Goal: Transaction & Acquisition: Purchase product/service

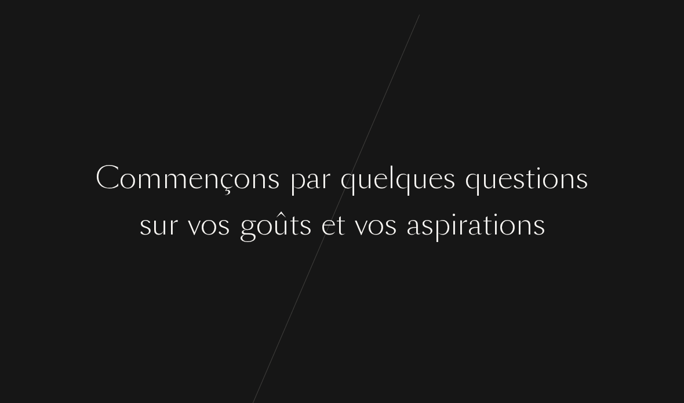
click at [240, 218] on div "g" at bounding box center [247, 224] width 17 height 43
click at [259, 194] on div "n" at bounding box center [258, 178] width 17 height 43
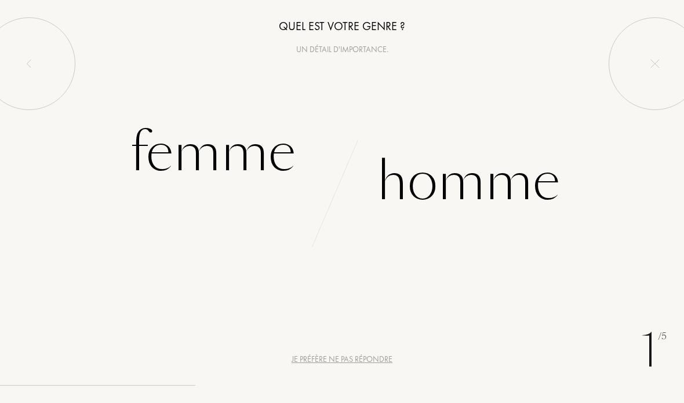
click at [203, 159] on div "Femme" at bounding box center [213, 153] width 166 height 78
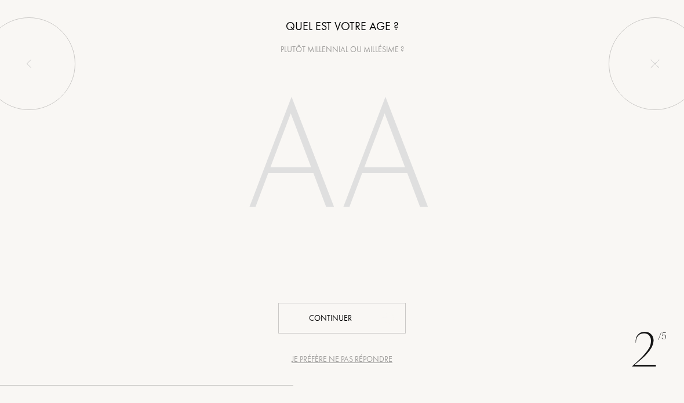
click at [318, 313] on div "Continuer" at bounding box center [341, 318] width 127 height 31
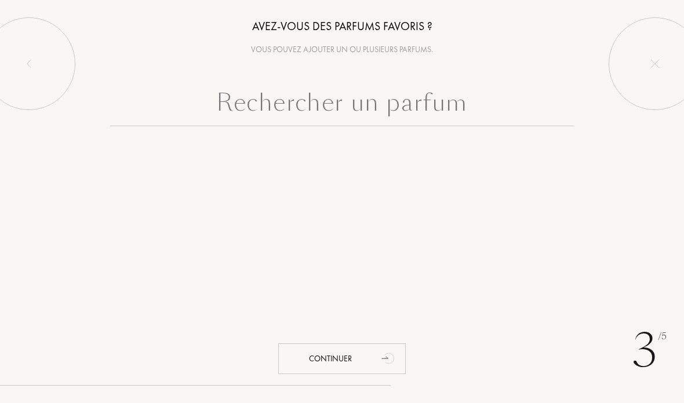
click at [252, 121] on input "text" at bounding box center [342, 106] width 464 height 42
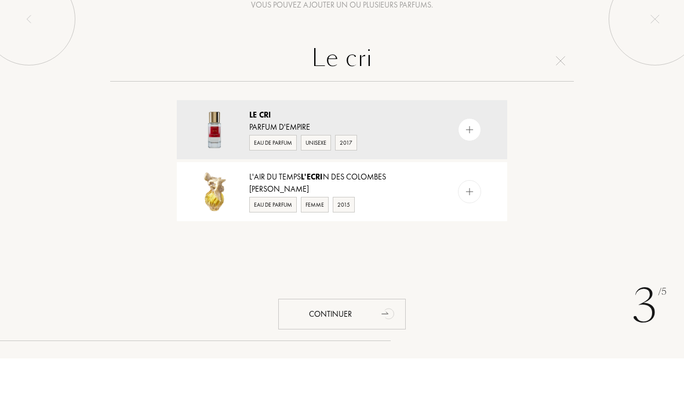
type input "Le cri"
click at [220, 154] on img at bounding box center [214, 174] width 41 height 41
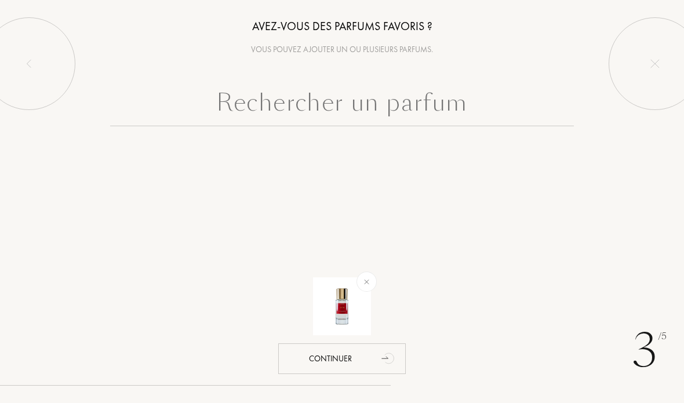
click at [316, 355] on div "Continuer" at bounding box center [341, 359] width 127 height 31
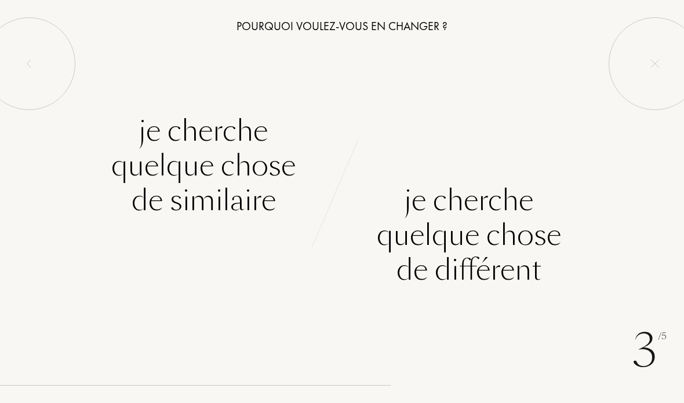
click at [509, 253] on div "Je cherche quelque chose de différent" at bounding box center [469, 235] width 184 height 104
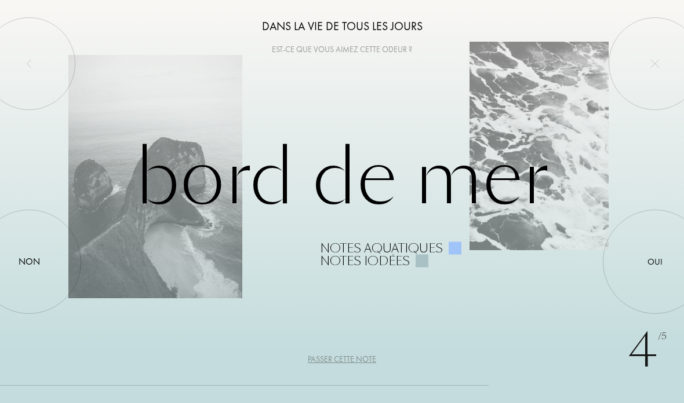
click at [35, 257] on div "Non" at bounding box center [29, 262] width 21 height 14
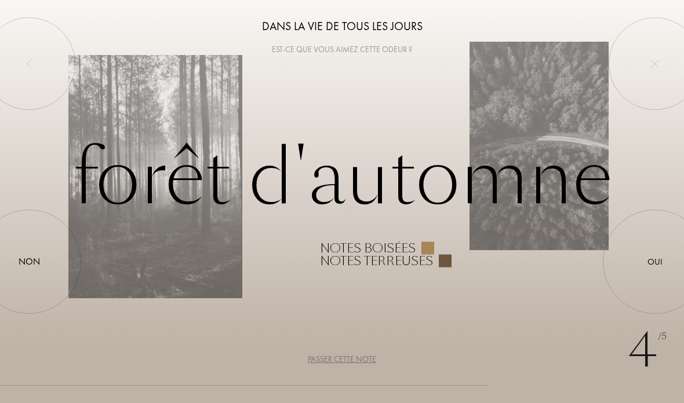
click at [655, 262] on div at bounding box center [655, 262] width 0 height 0
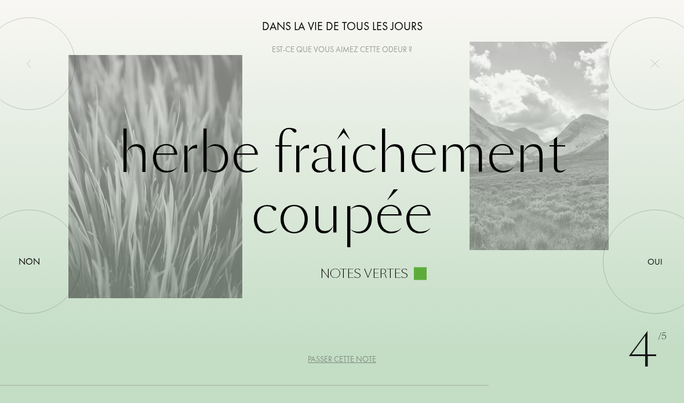
click at [655, 262] on div at bounding box center [655, 262] width 0 height 0
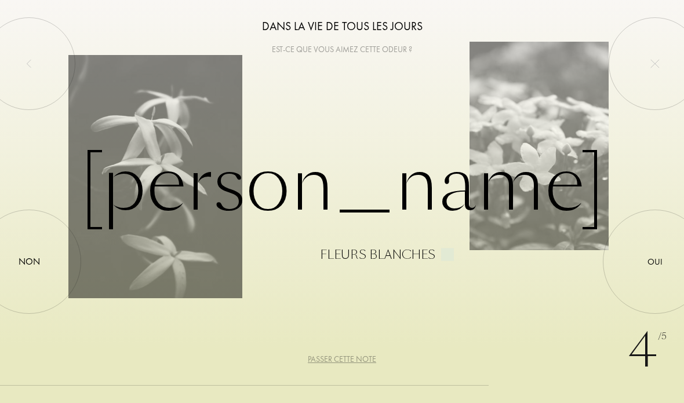
click at [32, 262] on div "Non" at bounding box center [29, 262] width 21 height 14
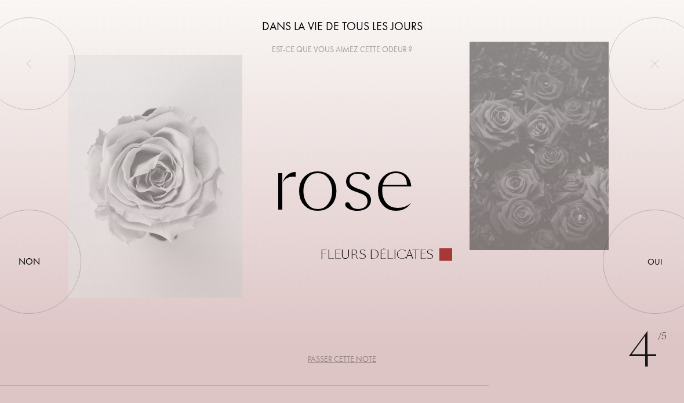
click at [655, 262] on div at bounding box center [655, 262] width 0 height 0
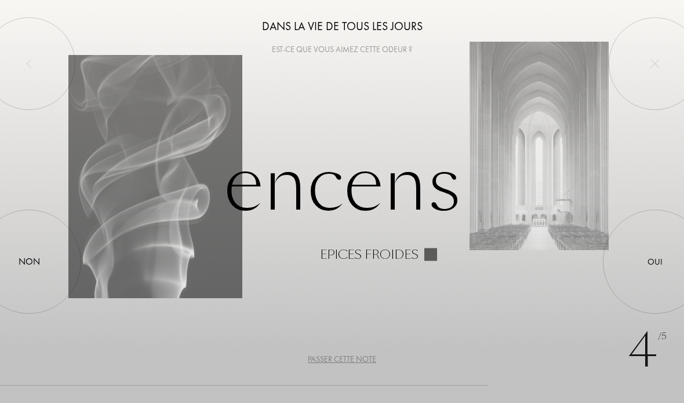
click at [655, 262] on div at bounding box center [655, 262] width 0 height 0
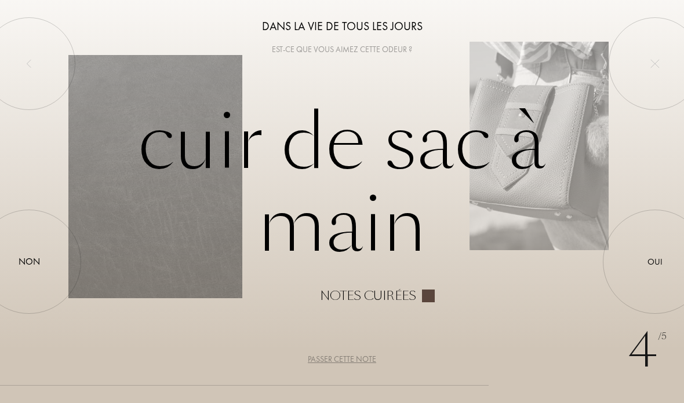
click at [655, 262] on div at bounding box center [655, 262] width 0 height 0
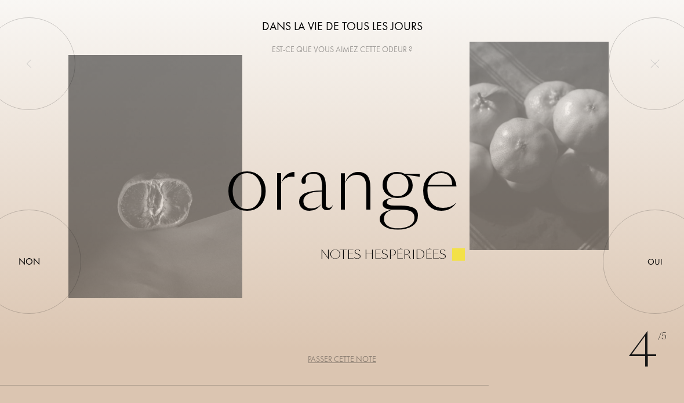
click at [655, 262] on div at bounding box center [655, 262] width 0 height 0
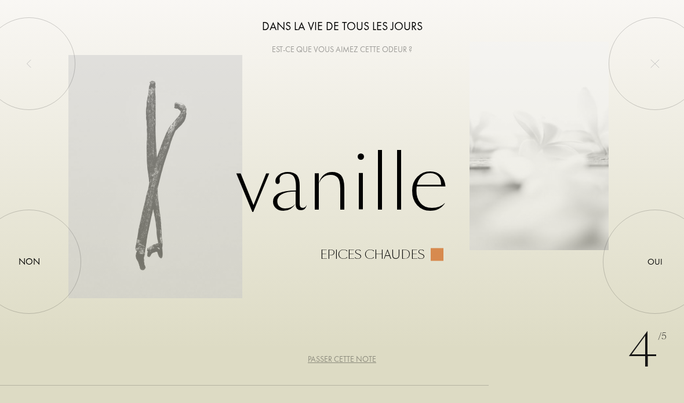
click at [655, 262] on div at bounding box center [655, 262] width 0 height 0
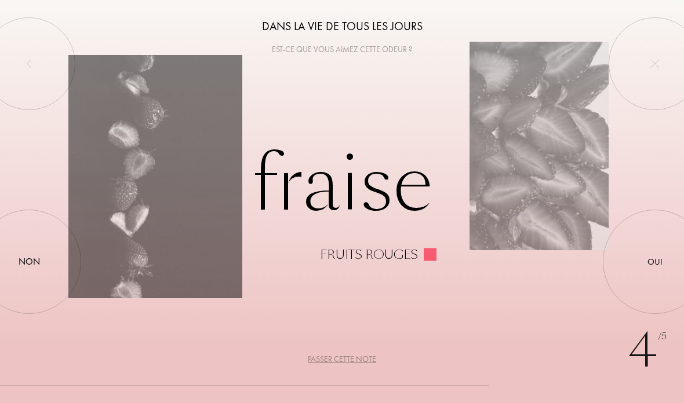
click at [19, 258] on div "Non" at bounding box center [29, 262] width 21 height 14
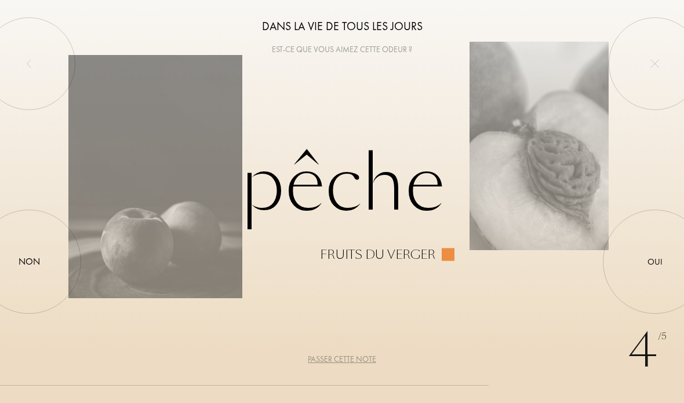
click at [655, 262] on div at bounding box center [655, 262] width 0 height 0
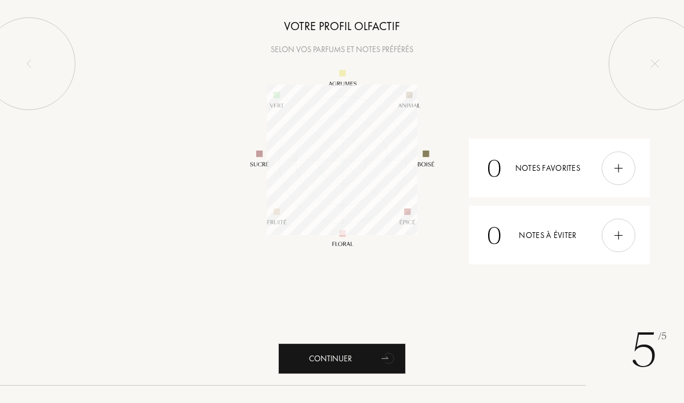
scroll to position [151, 151]
click at [348, 363] on div "Continuer" at bounding box center [341, 359] width 127 height 31
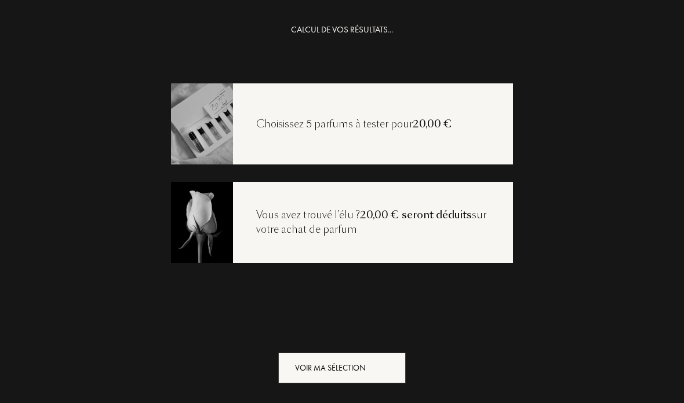
click at [363, 377] on div "Voir ma sélection" at bounding box center [341, 368] width 127 height 31
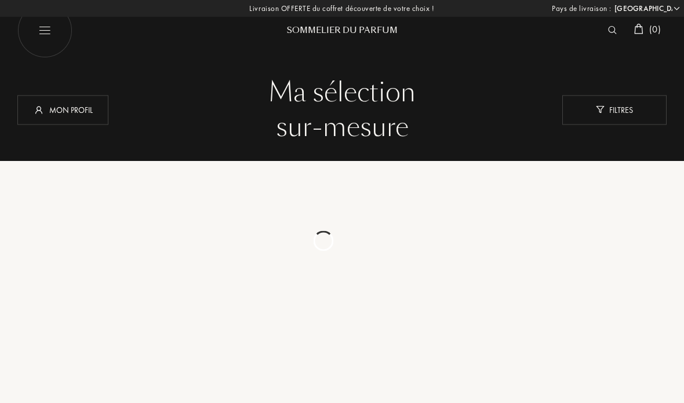
select select "FR"
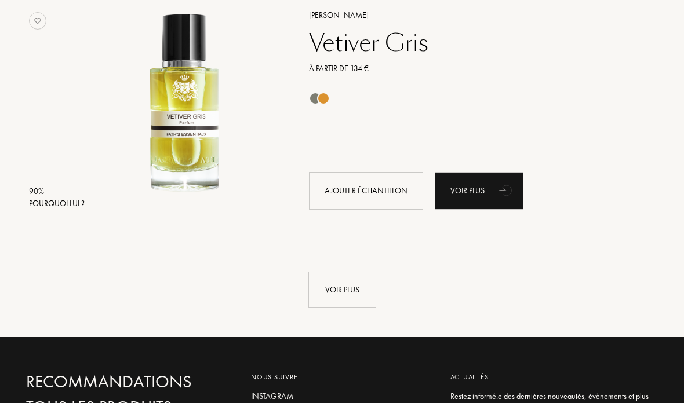
scroll to position [2689, 0]
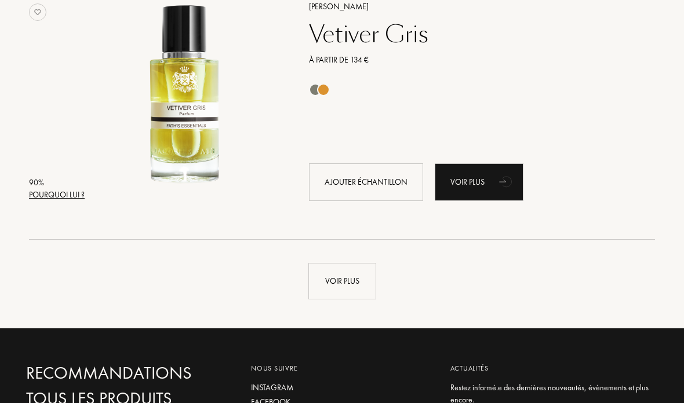
click at [330, 290] on div "Voir plus" at bounding box center [342, 281] width 68 height 37
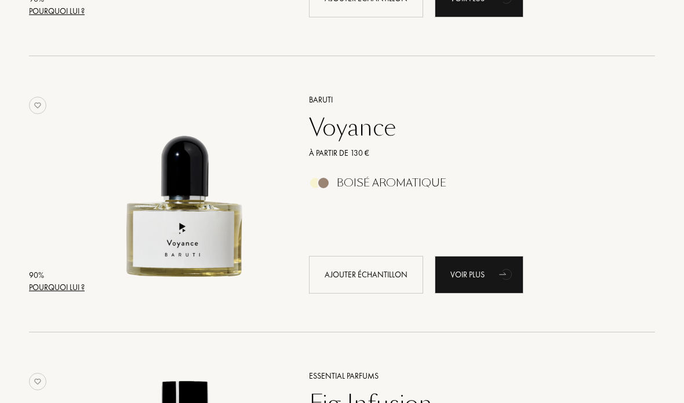
scroll to position [3446, 0]
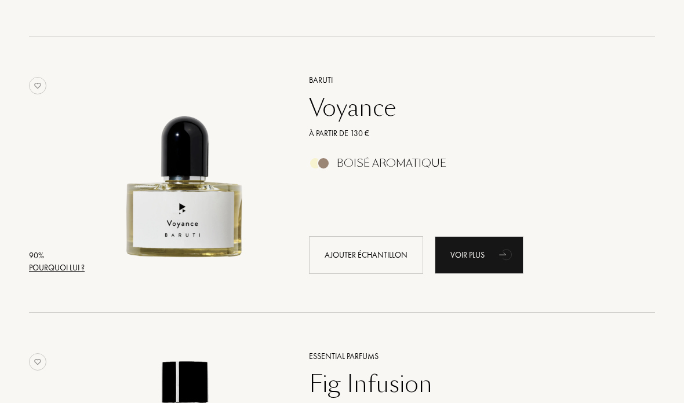
click at [318, 82] on div "Baruti" at bounding box center [469, 80] width 338 height 12
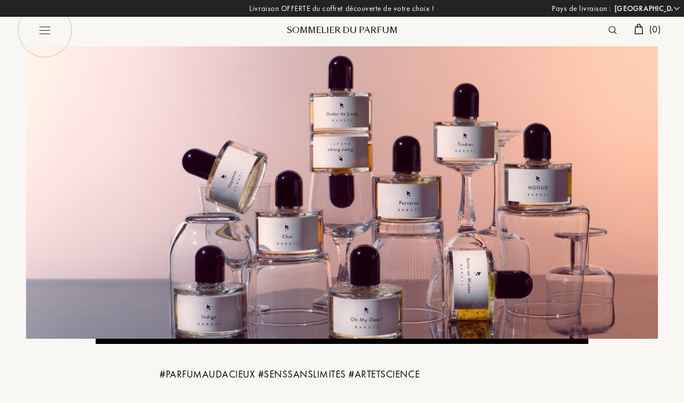
select select "FR"
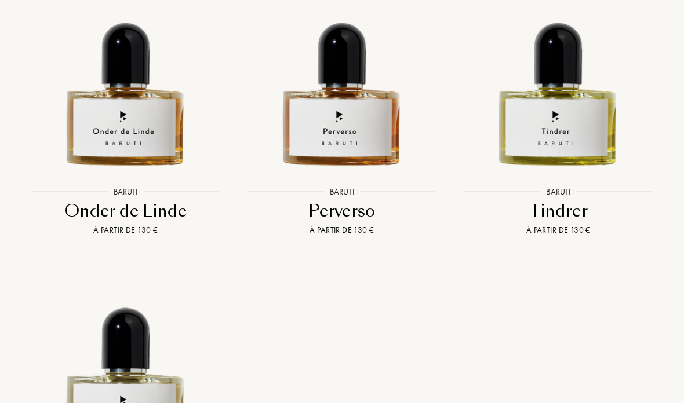
scroll to position [2194, 0]
click at [118, 224] on div "À partir de 130 €" at bounding box center [125, 230] width 207 height 12
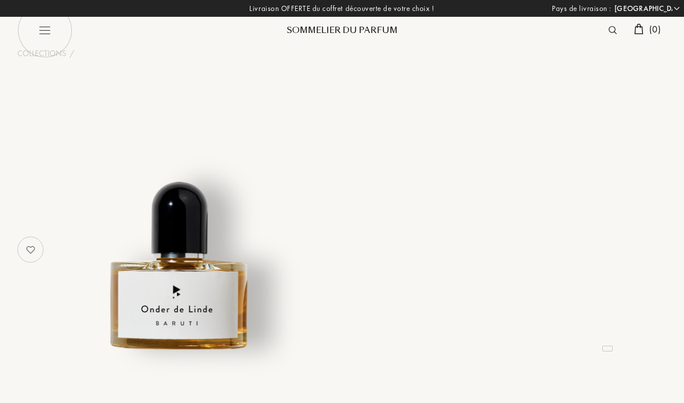
select select "FR"
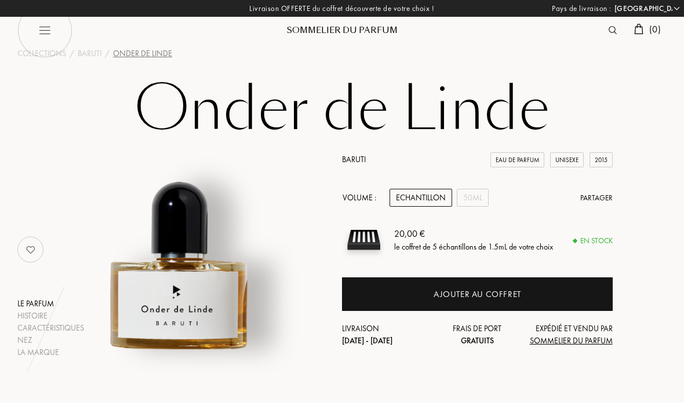
click at [427, 206] on div "Echantillon" at bounding box center [420, 198] width 63 height 18
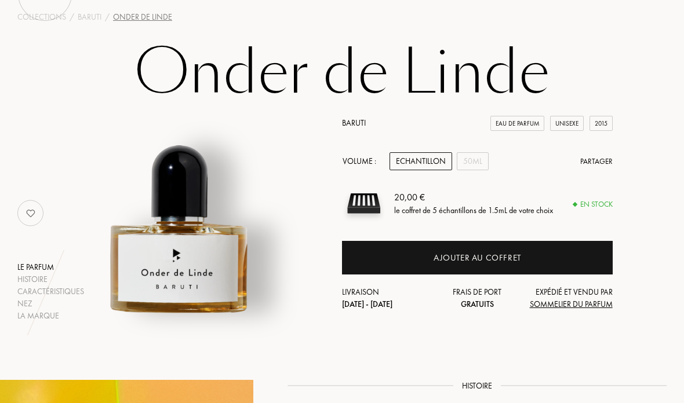
scroll to position [37, 0]
click at [395, 258] on div "Ajouter au coffret" at bounding box center [477, 258] width 271 height 34
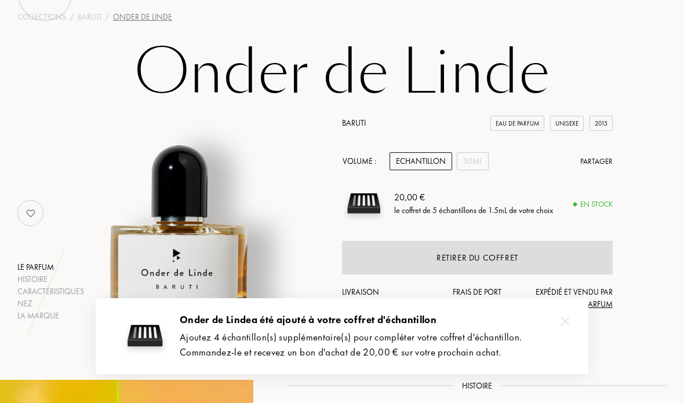
click at [256, 179] on img at bounding box center [179, 207] width 229 height 229
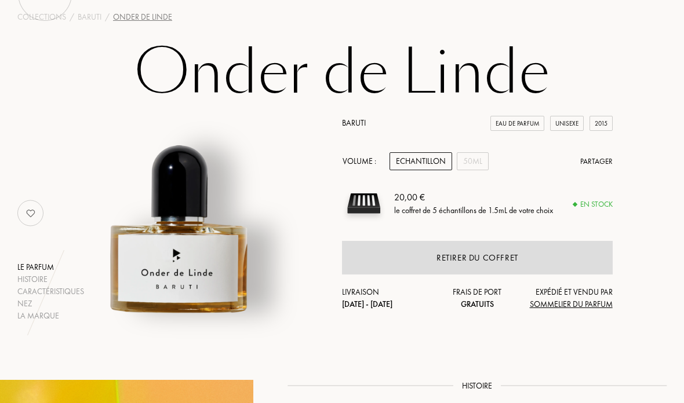
click at [93, 17] on div "Baruti" at bounding box center [90, 17] width 24 height 12
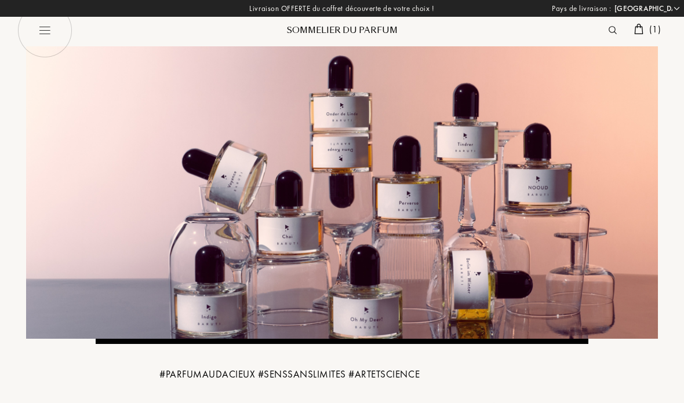
select select "FR"
click at [53, 38] on img at bounding box center [44, 30] width 55 height 55
select select "FR"
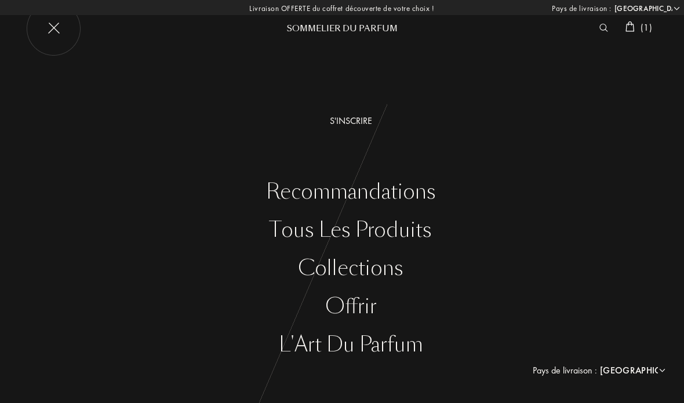
click at [283, 239] on div "Tous les produits" at bounding box center [350, 230] width 666 height 24
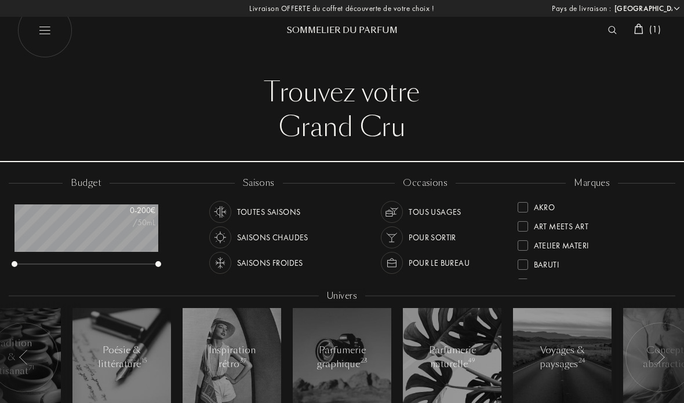
select select "FR"
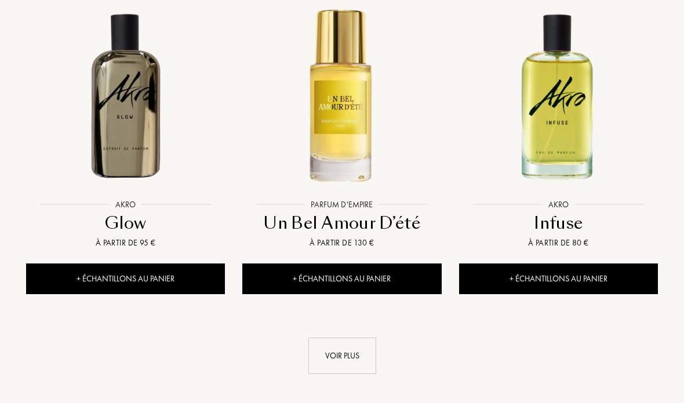
scroll to position [1554, 0]
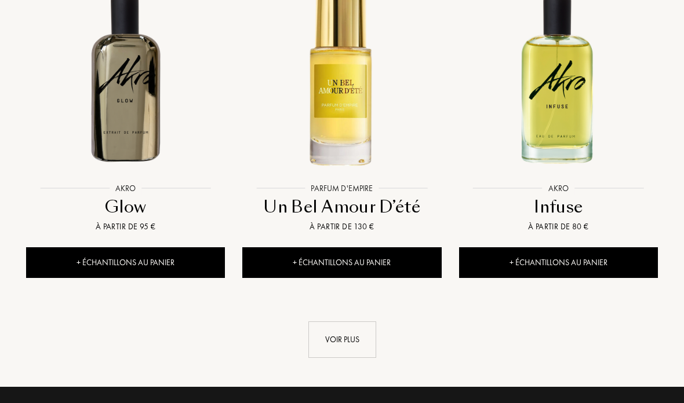
click at [326, 322] on div "Voir plus" at bounding box center [342, 340] width 68 height 37
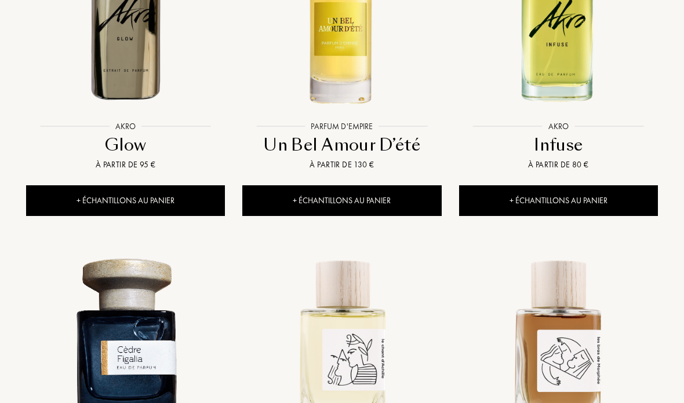
scroll to position [1622, 0]
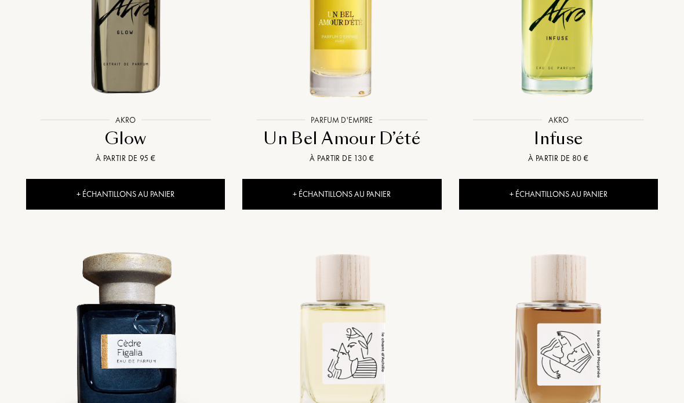
click at [298, 179] on div "+ Échantillons au panier" at bounding box center [341, 194] width 199 height 31
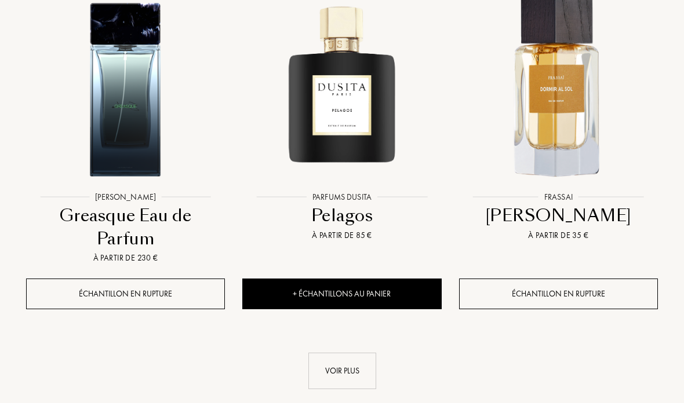
scroll to position [2865, 0]
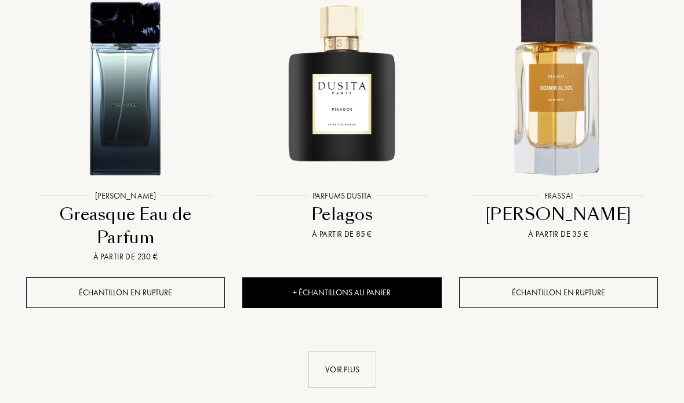
click at [320, 352] on div "Voir plus" at bounding box center [342, 370] width 68 height 37
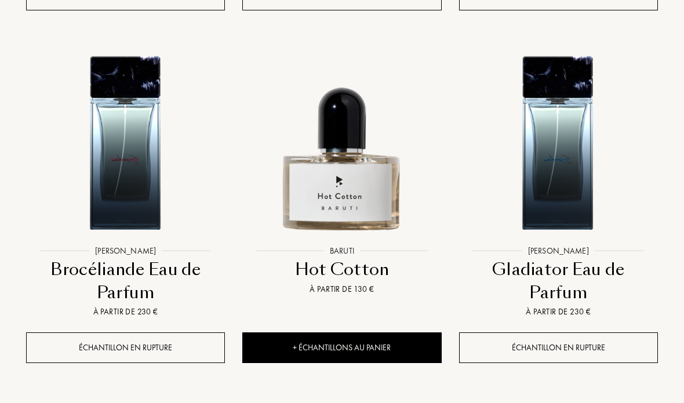
scroll to position [4272, 0]
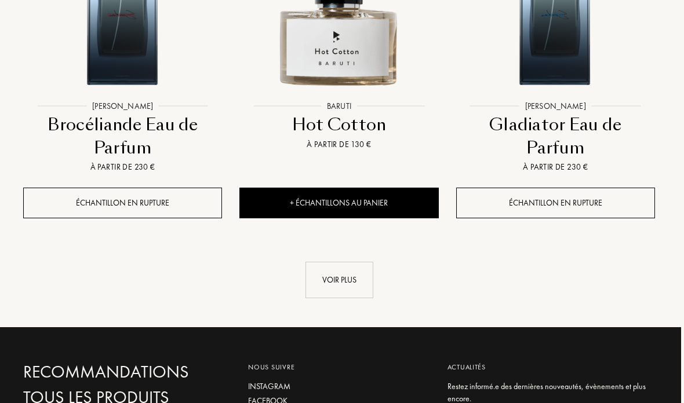
click at [345, 262] on div "Voir plus" at bounding box center [339, 280] width 68 height 37
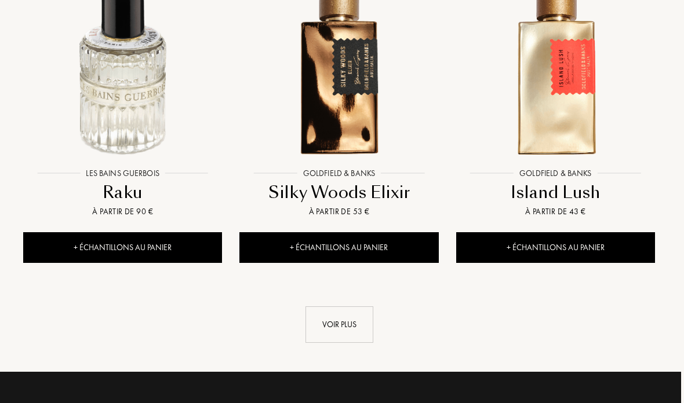
scroll to position [5626, 3]
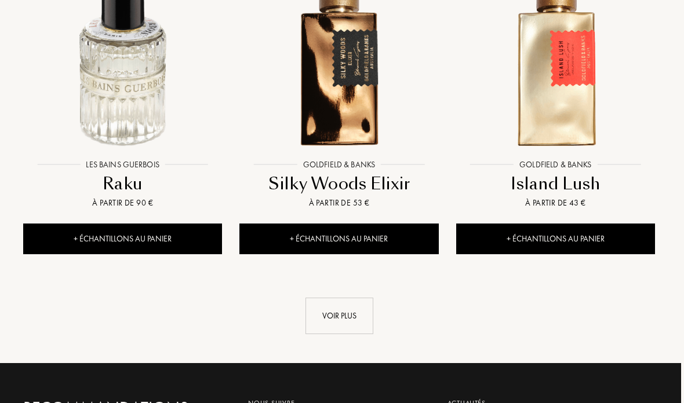
click at [351, 298] on div "Voir plus" at bounding box center [339, 316] width 68 height 37
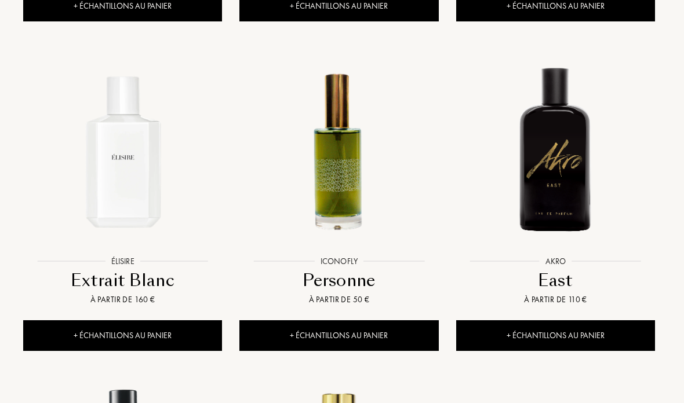
scroll to position [5879, 3]
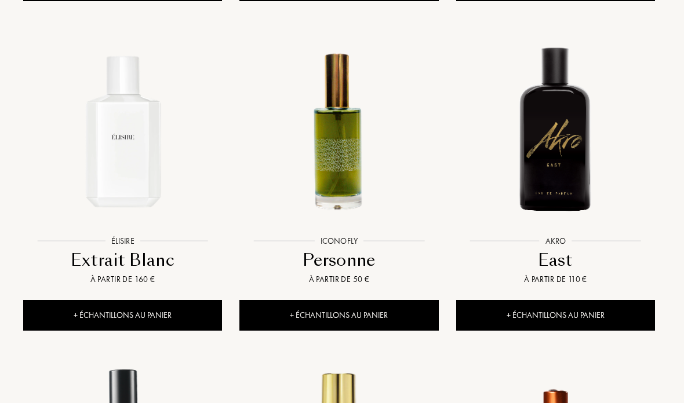
click at [100, 113] on img at bounding box center [122, 131] width 195 height 195
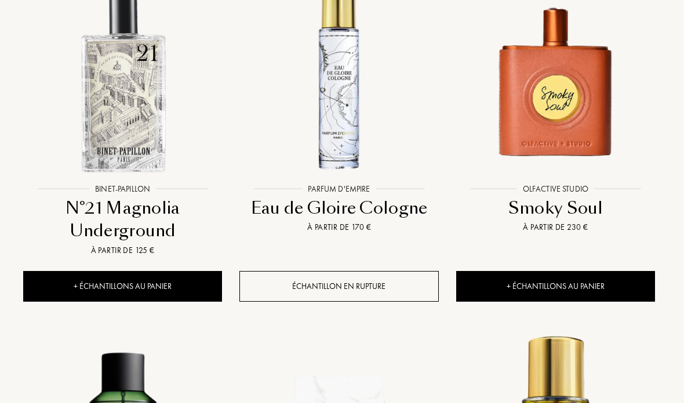
scroll to position [6282, 3]
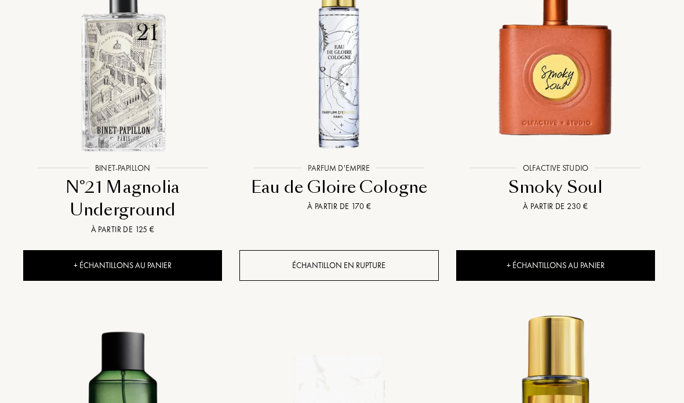
click at [537, 116] on div at bounding box center [555, 69] width 216 height 242
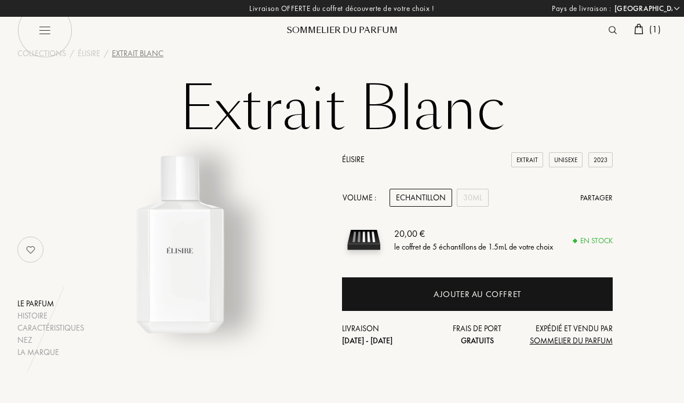
select select "FR"
click at [467, 202] on div "30mL" at bounding box center [473, 198] width 32 height 18
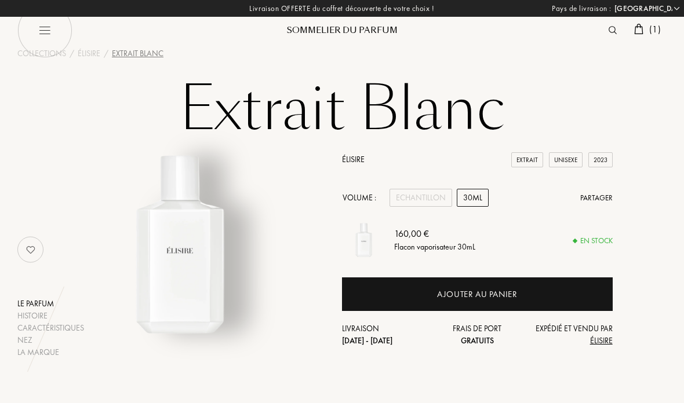
click at [403, 296] on div "Ajouter au panier" at bounding box center [477, 295] width 271 height 34
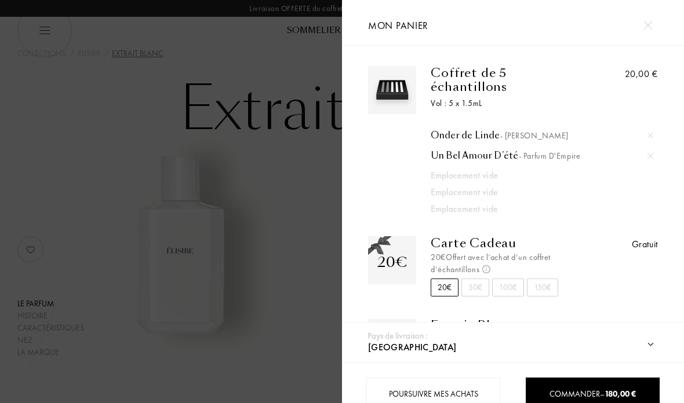
click at [235, 183] on div at bounding box center [171, 219] width 342 height 438
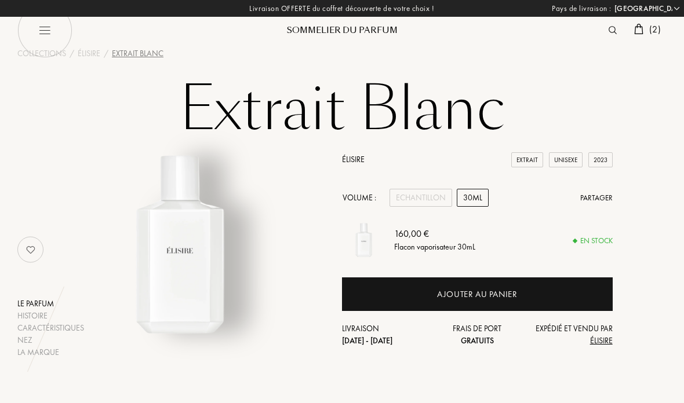
scroll to position [16, 0]
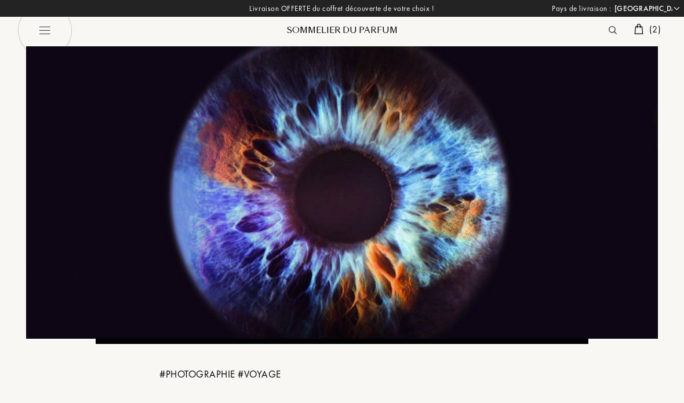
select select "FR"
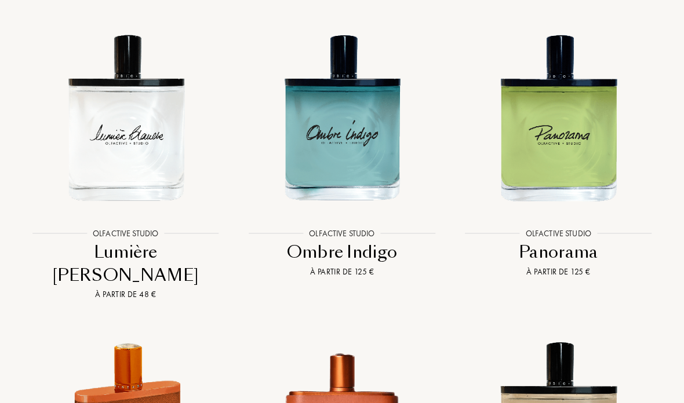
scroll to position [2516, 0]
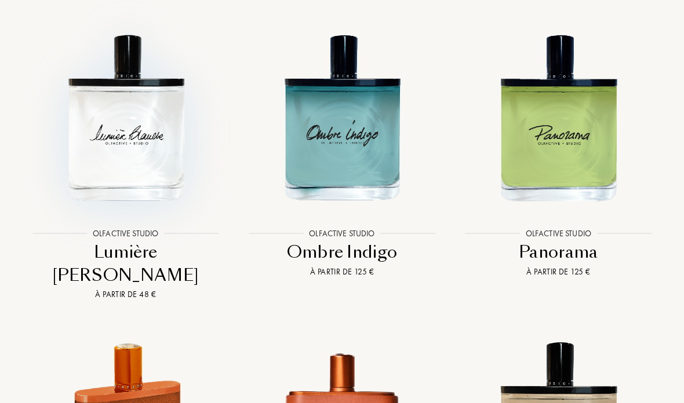
click at [126, 165] on img at bounding box center [125, 117] width 195 height 195
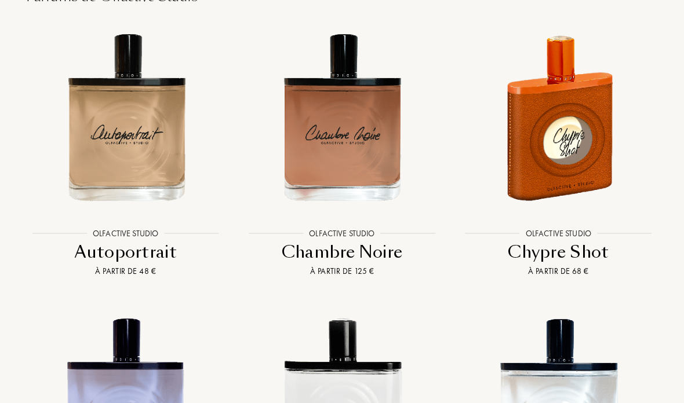
scroll to position [1649, 0]
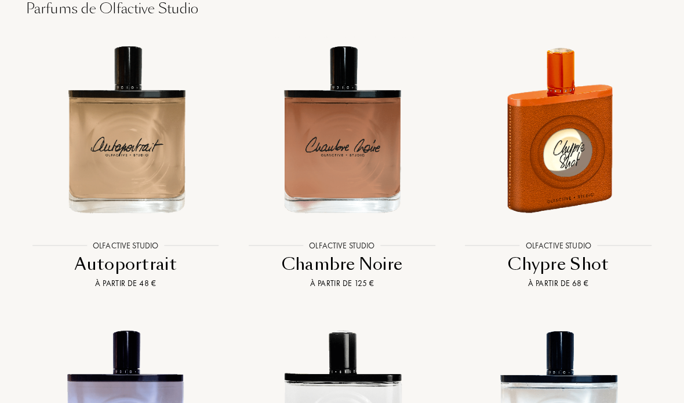
click at [553, 155] on img at bounding box center [558, 129] width 195 height 195
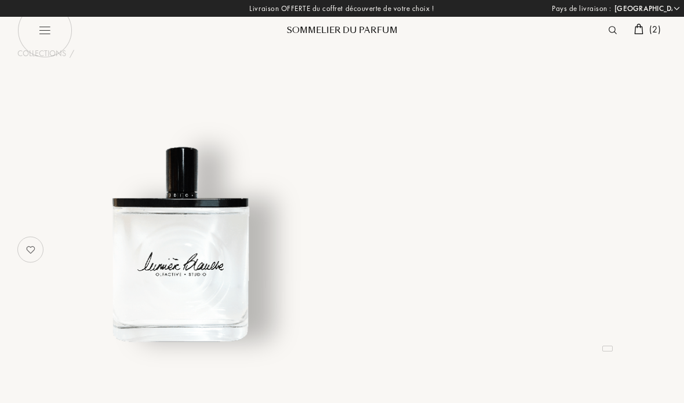
select select "FR"
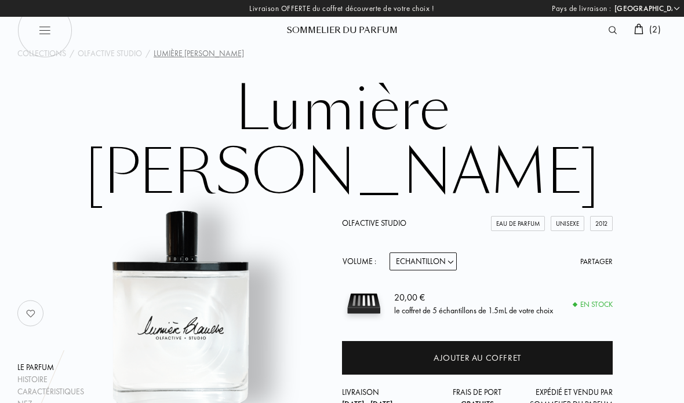
click at [368, 341] on div "Ajouter au coffret" at bounding box center [477, 358] width 271 height 34
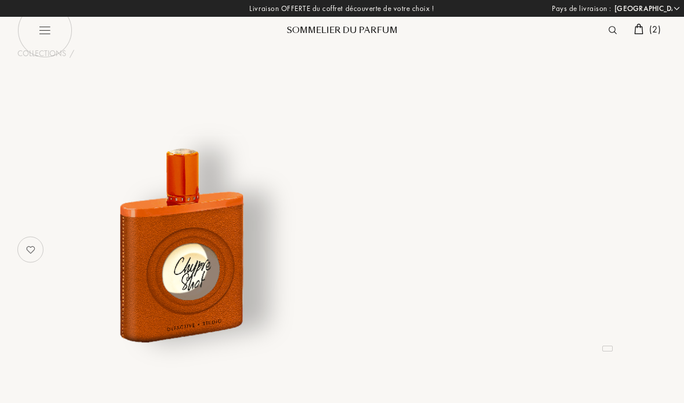
select select "FR"
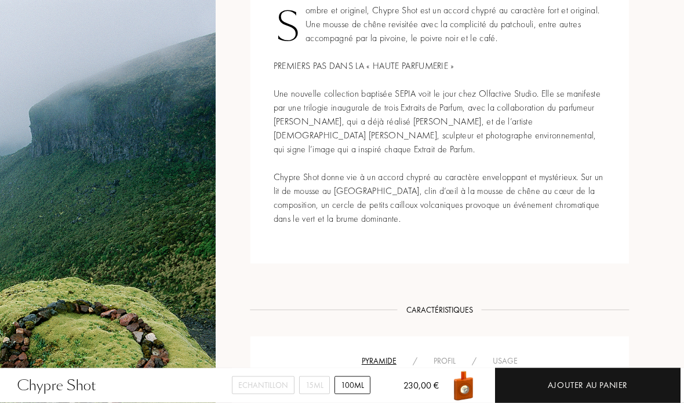
scroll to position [478, 38]
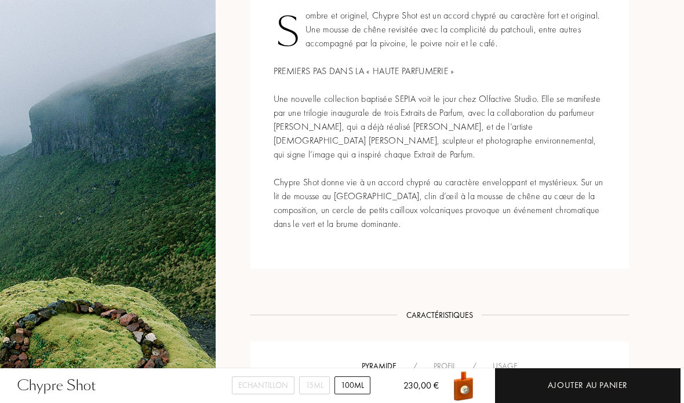
click at [258, 395] on div "Echantillon" at bounding box center [263, 386] width 63 height 18
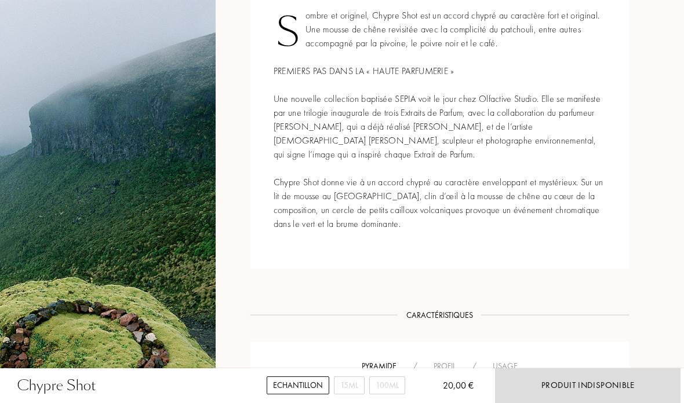
click at [340, 395] on div "15mL" at bounding box center [349, 386] width 31 height 18
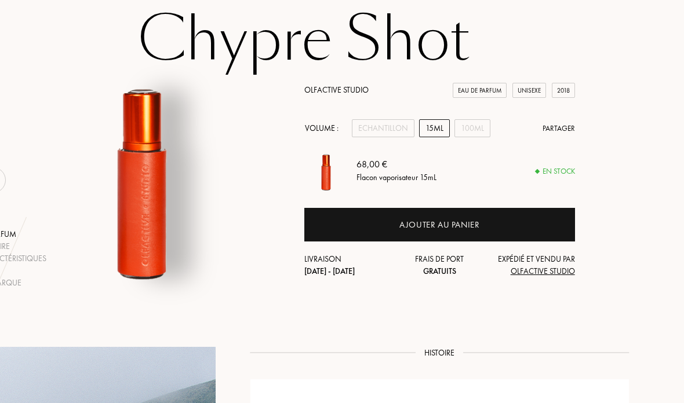
scroll to position [0, 38]
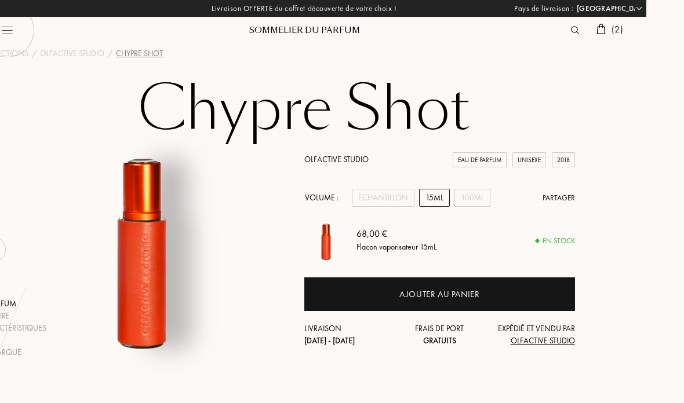
click at [6, 27] on img at bounding box center [7, 30] width 55 height 55
select select "FR"
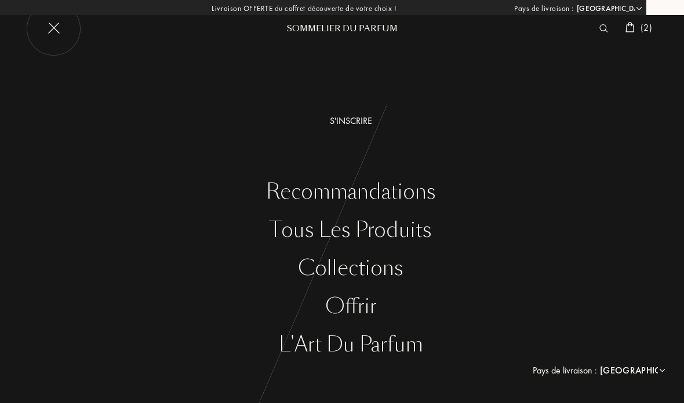
click at [312, 271] on div "Collections" at bounding box center [350, 269] width 666 height 24
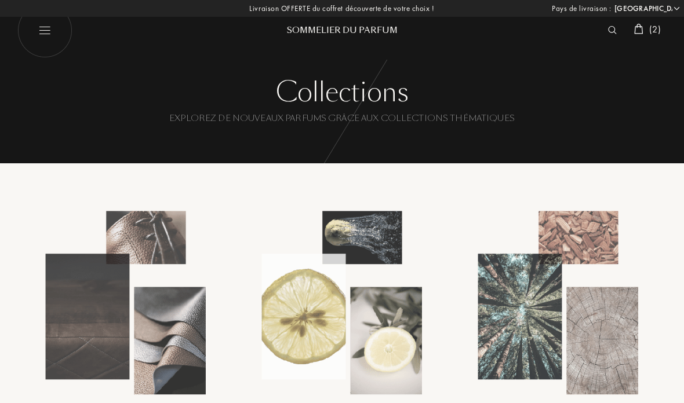
select select "FR"
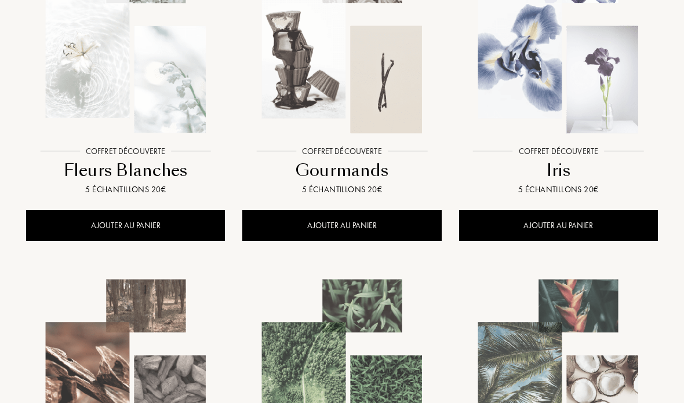
scroll to position [613, 0]
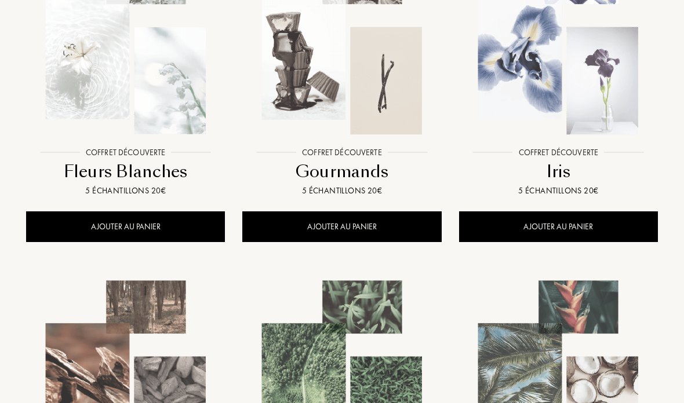
click at [544, 100] on img at bounding box center [558, 43] width 195 height 195
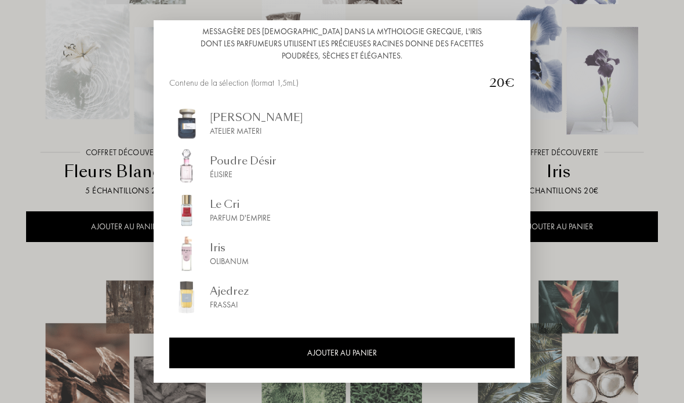
scroll to position [130, 0]
click at [15, 156] on div at bounding box center [342, 201] width 684 height 403
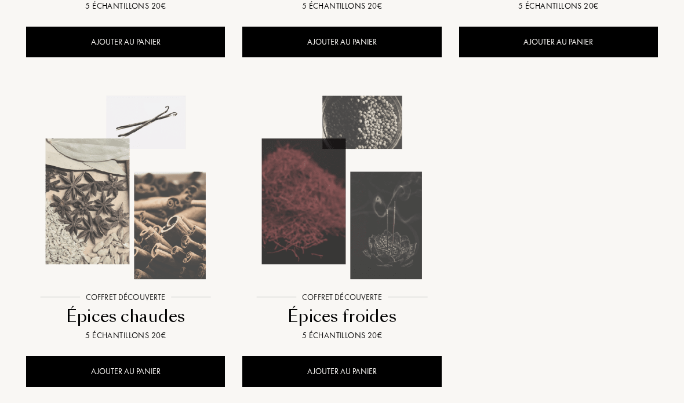
scroll to position [1458, 0]
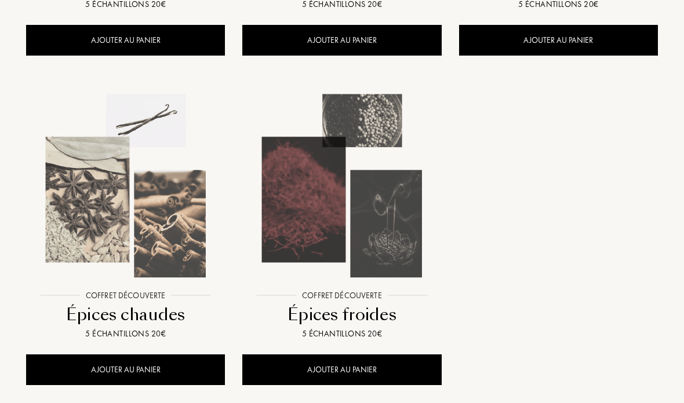
click at [129, 214] on img at bounding box center [125, 186] width 195 height 195
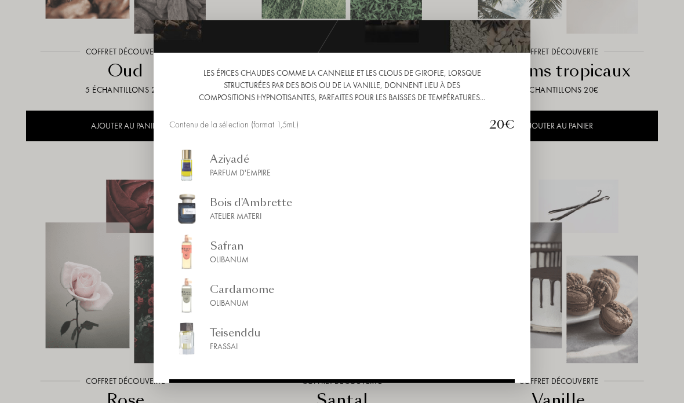
scroll to position [1043, 0]
click at [97, 94] on div at bounding box center [342, 201] width 684 height 403
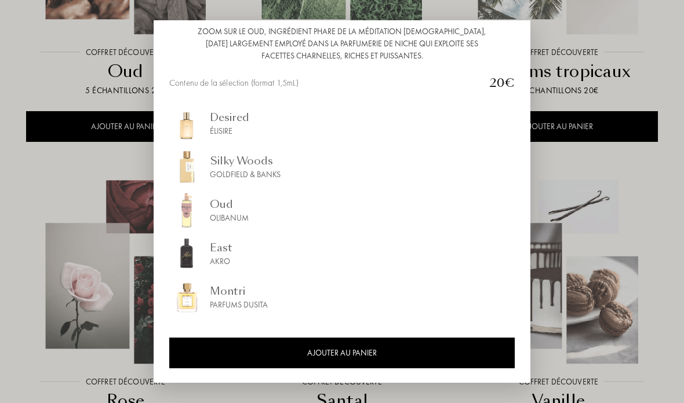
scroll to position [130, 0]
click at [593, 213] on div at bounding box center [342, 201] width 684 height 403
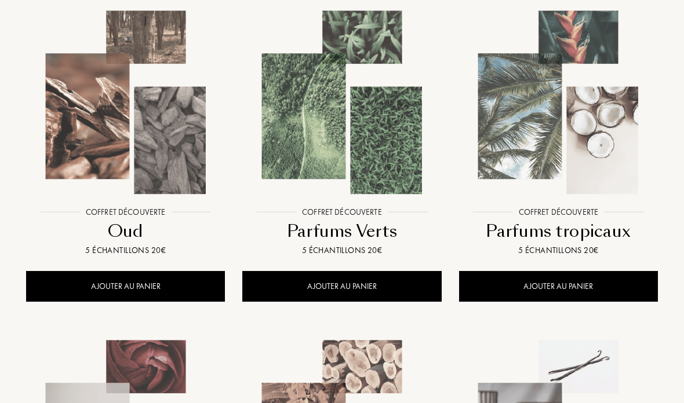
click at [291, 129] on img at bounding box center [342, 103] width 195 height 195
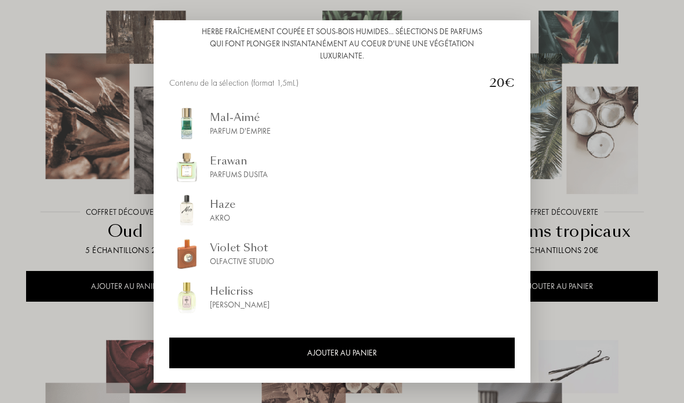
click at [83, 149] on div at bounding box center [342, 201] width 684 height 403
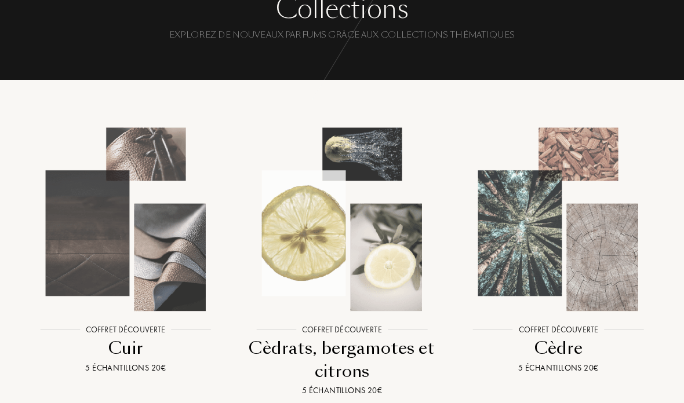
scroll to position [82, 0]
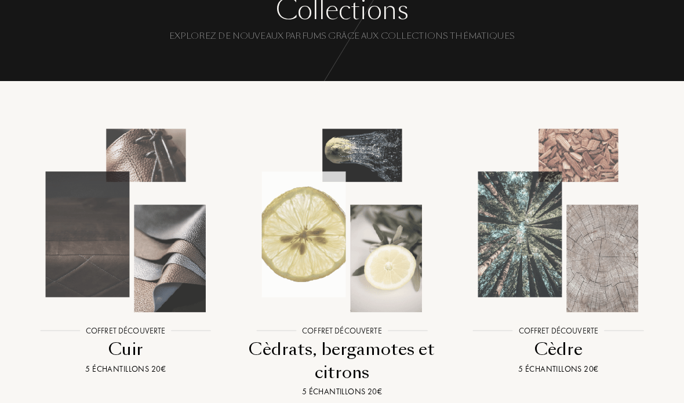
click at [532, 240] on img at bounding box center [558, 220] width 195 height 195
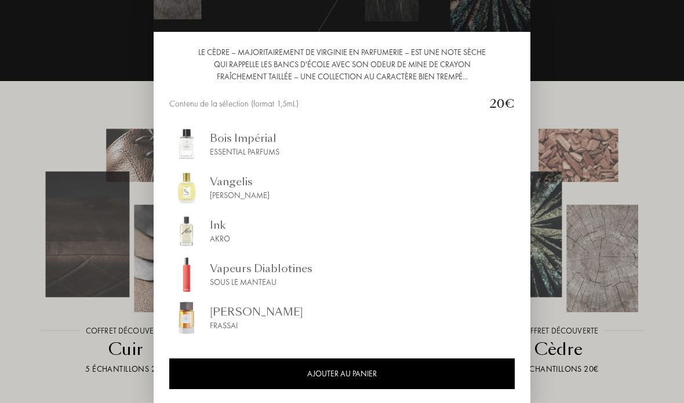
scroll to position [89, 0]
click at [246, 289] on div "Sous le Manteau" at bounding box center [261, 282] width 103 height 12
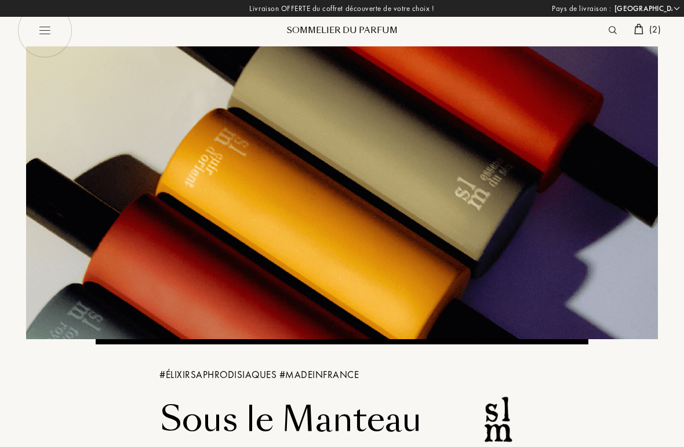
select select "FR"
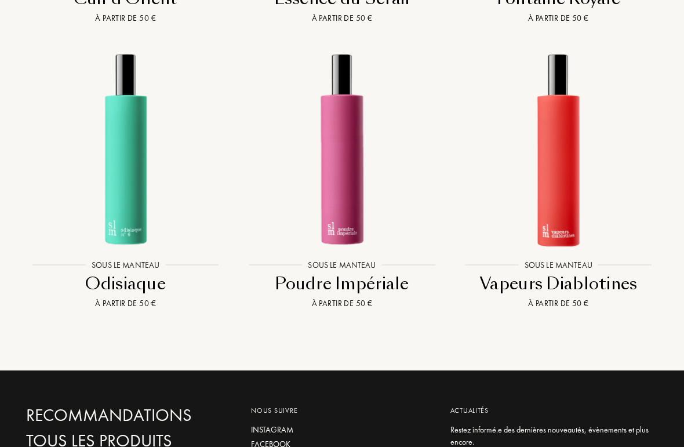
scroll to position [1070, 0]
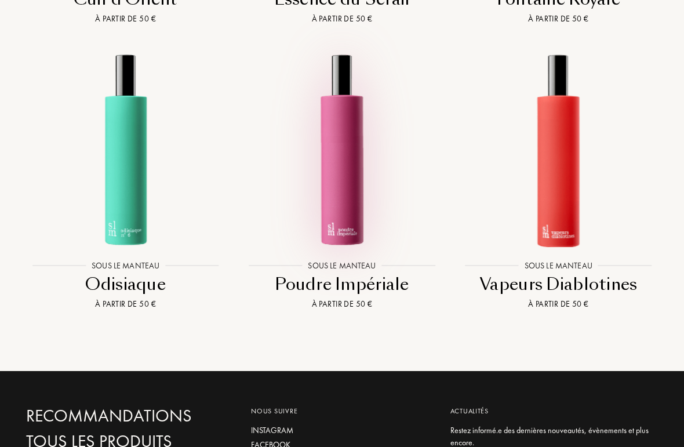
click at [351, 176] on img at bounding box center [342, 149] width 195 height 195
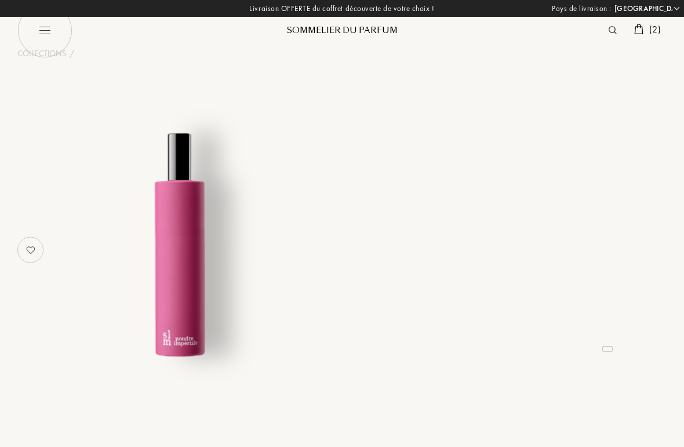
select select "FR"
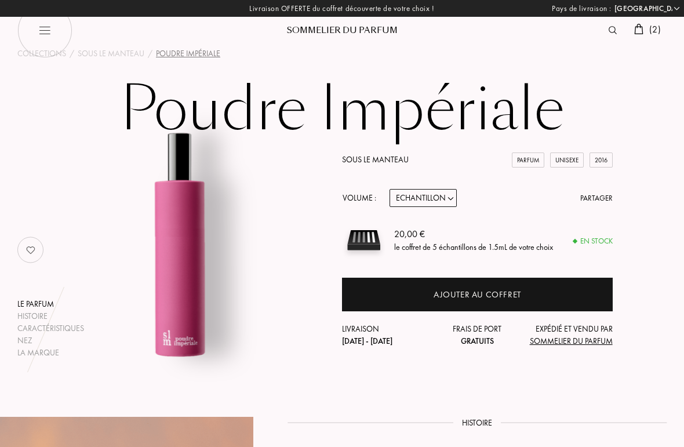
click at [406, 206] on select "Echantillon 14mL 50mL 100mL" at bounding box center [422, 198] width 67 height 18
select select "1"
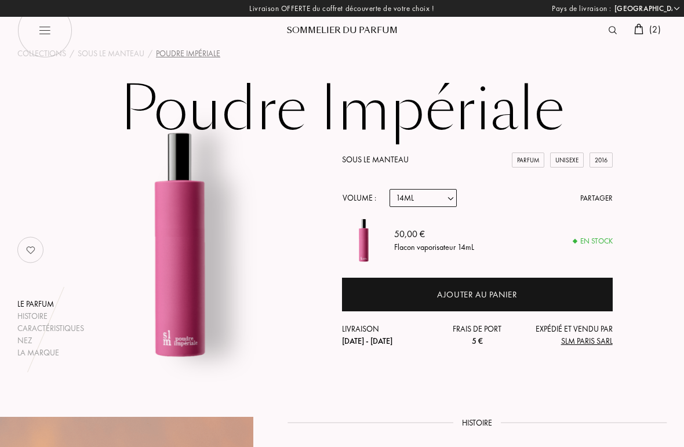
click at [396, 199] on select "Echantillon 14mL 50mL 100mL" at bounding box center [422, 198] width 67 height 18
select select "0"
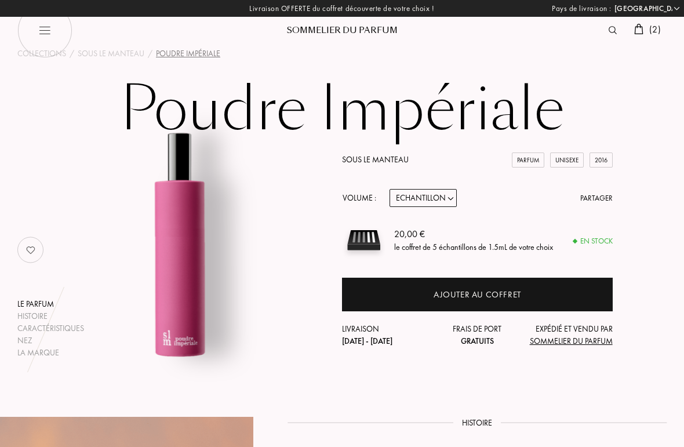
click at [383, 298] on div "Ajouter au coffret" at bounding box center [477, 295] width 271 height 34
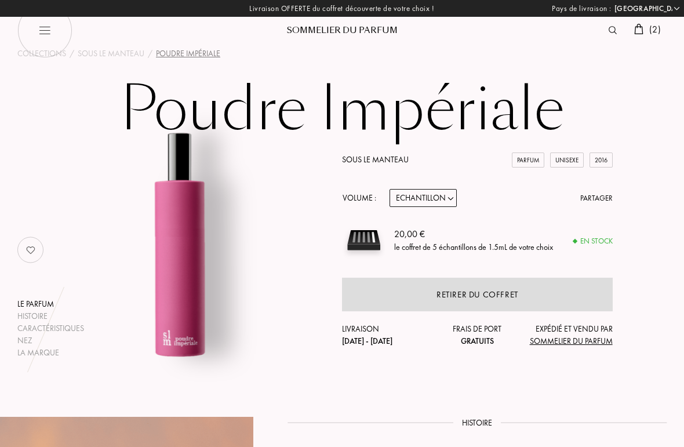
click at [637, 24] on img at bounding box center [638, 29] width 9 height 10
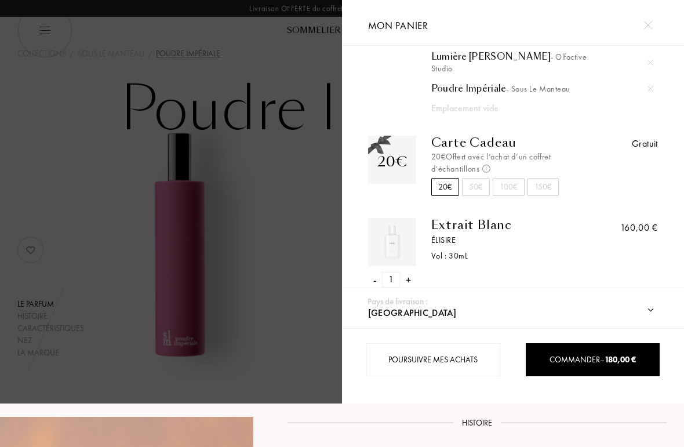
scroll to position [119, 0]
click at [367, 256] on div "- 1 + Extrait Blanc Élisire Vol : 30 mL 160,00 €" at bounding box center [512, 253] width 307 height 70
click at [374, 272] on div "-" at bounding box center [374, 280] width 3 height 16
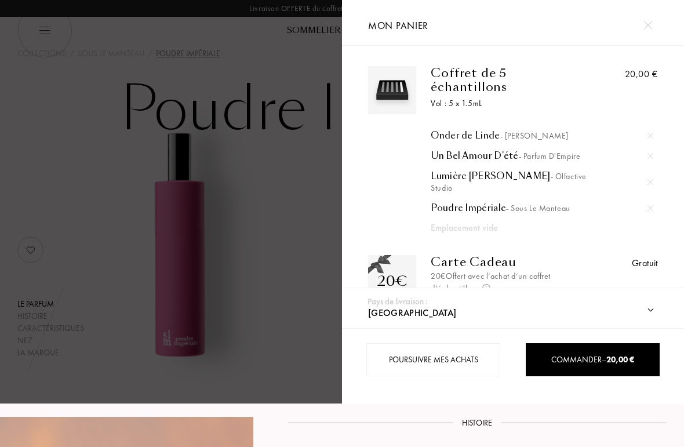
scroll to position [0, 0]
click at [279, 193] on div at bounding box center [171, 201] width 342 height 403
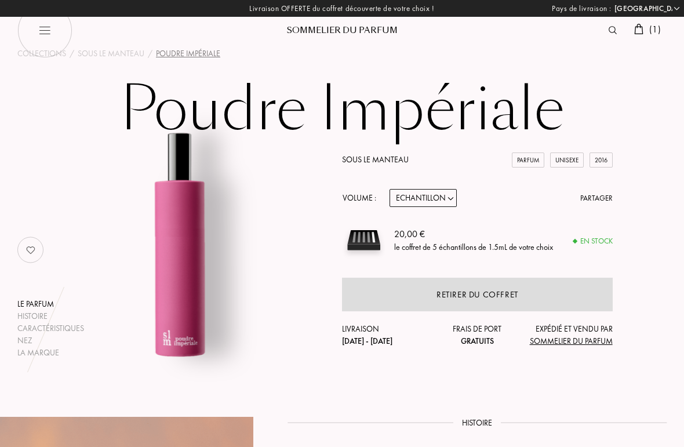
click at [46, 53] on img at bounding box center [44, 30] width 55 height 55
select select "FR"
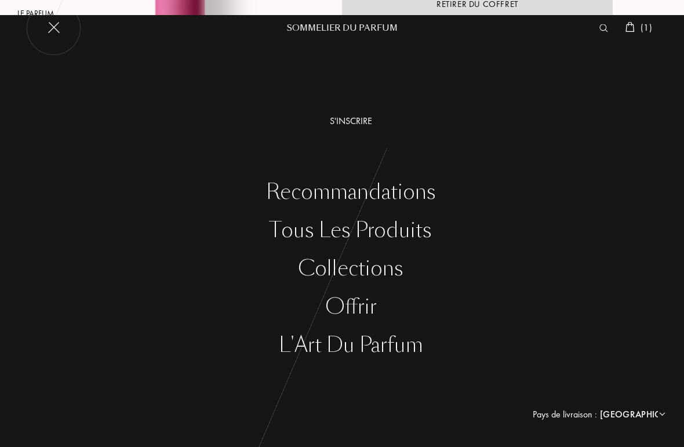
scroll to position [290, 0]
click at [329, 261] on div "Collections" at bounding box center [350, 269] width 666 height 24
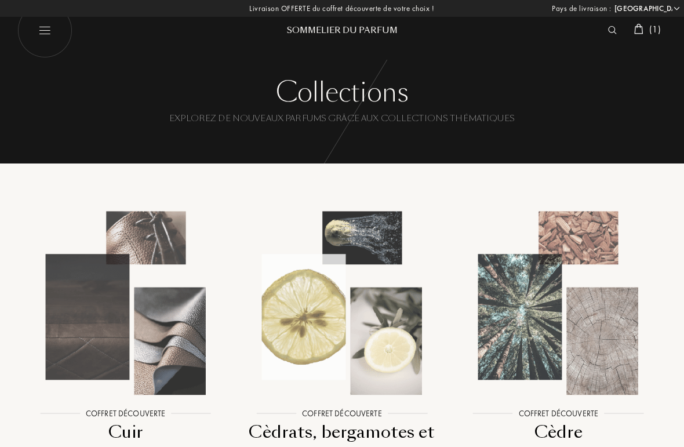
select select "FR"
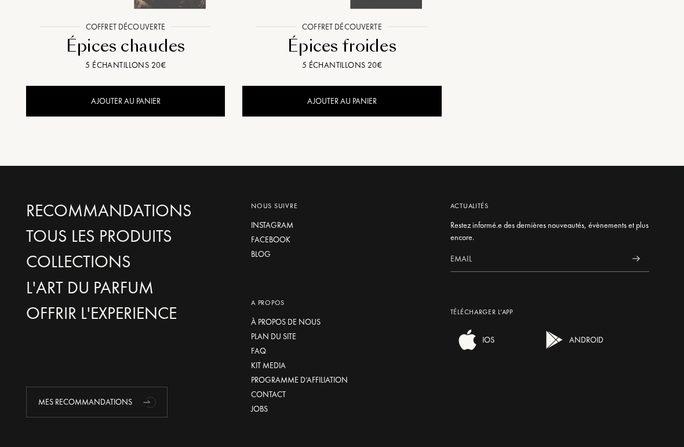
scroll to position [1728, 0]
click at [77, 238] on div "Tous les produits" at bounding box center [125, 236] width 199 height 20
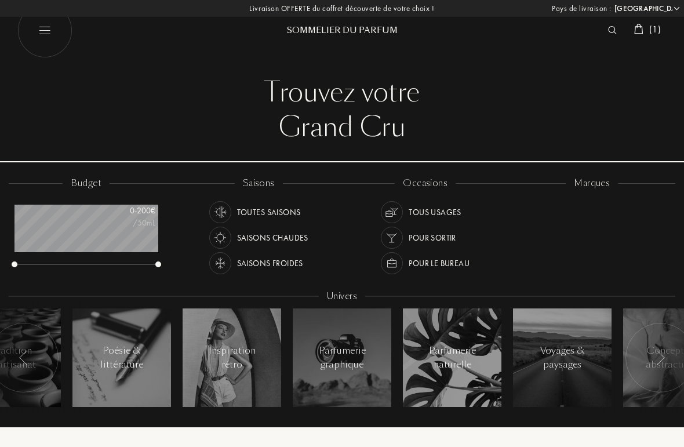
select select "FR"
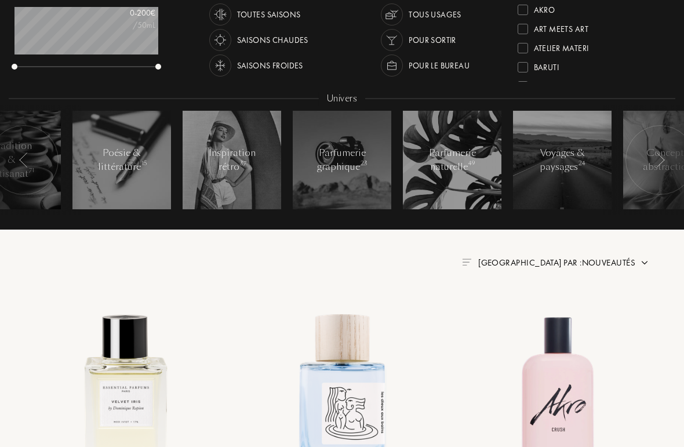
scroll to position [197, 0]
